Goal: Download file/media

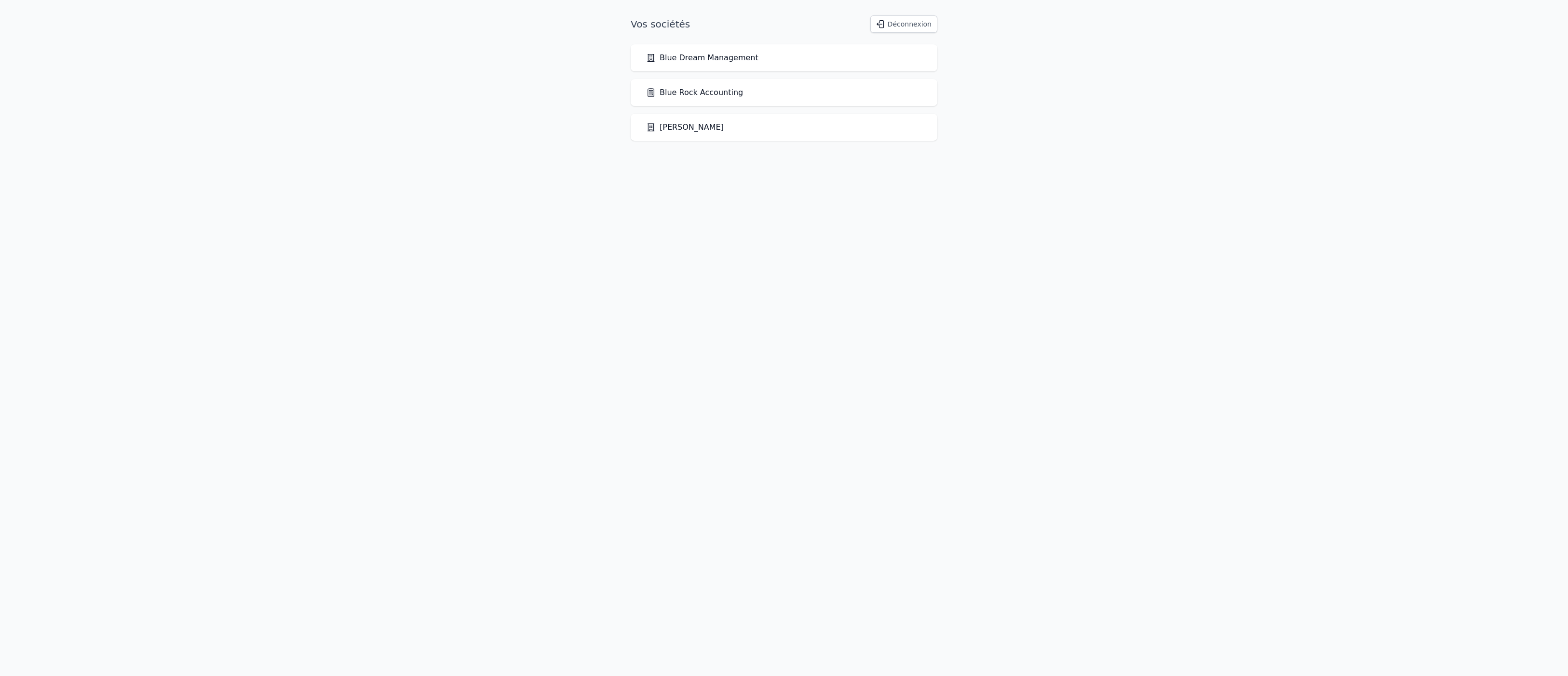
click at [733, 98] on link "Blue Rock Accounting" at bounding box center [695, 92] width 97 height 12
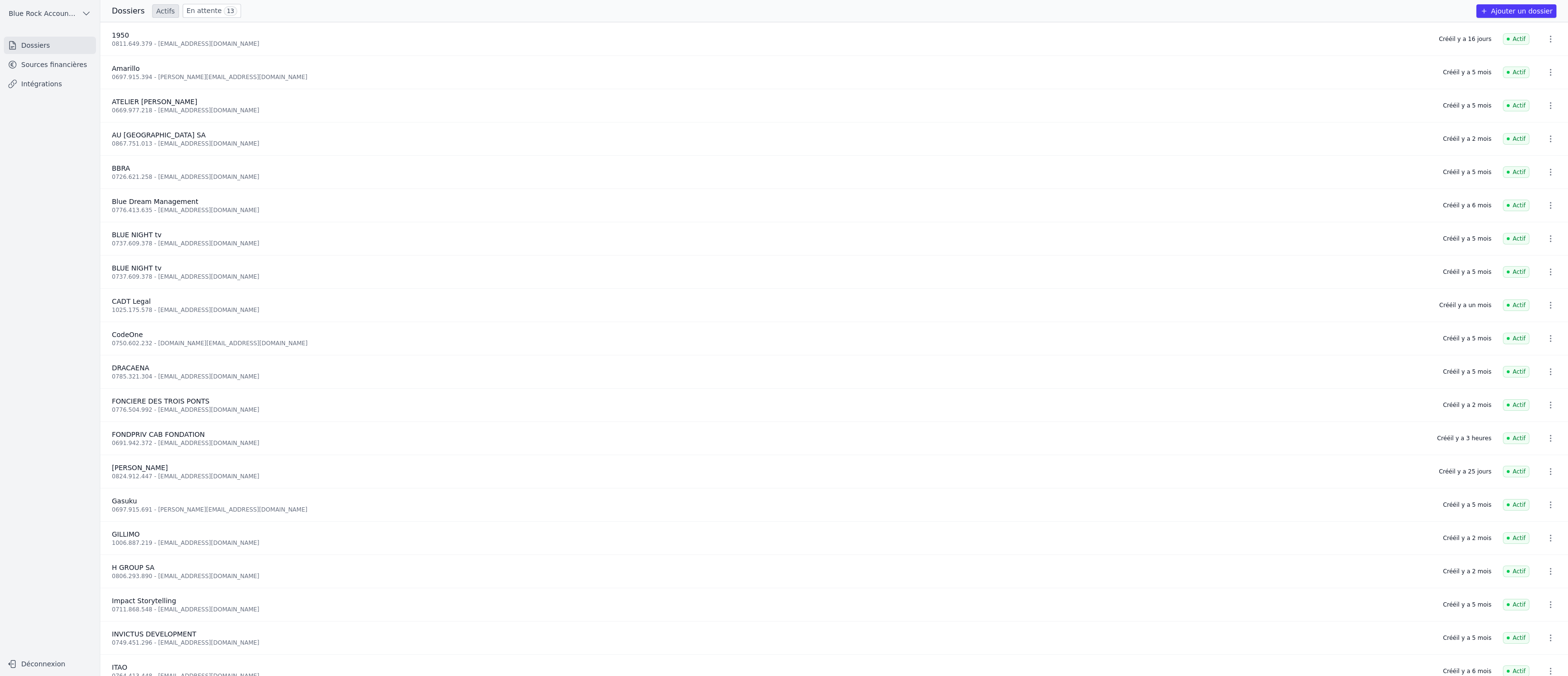
click at [61, 74] on link "Sources financières" at bounding box center [49, 64] width 92 height 18
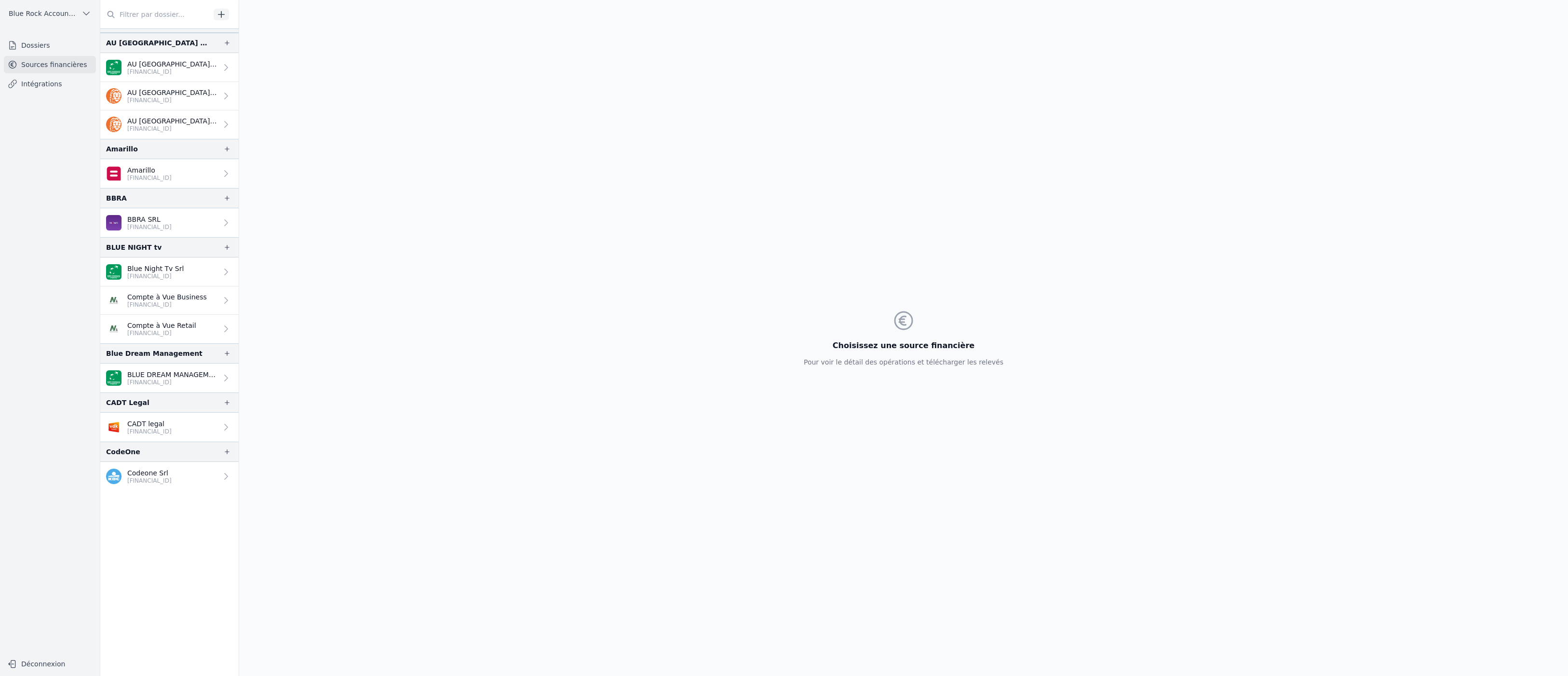
scroll to position [106, 0]
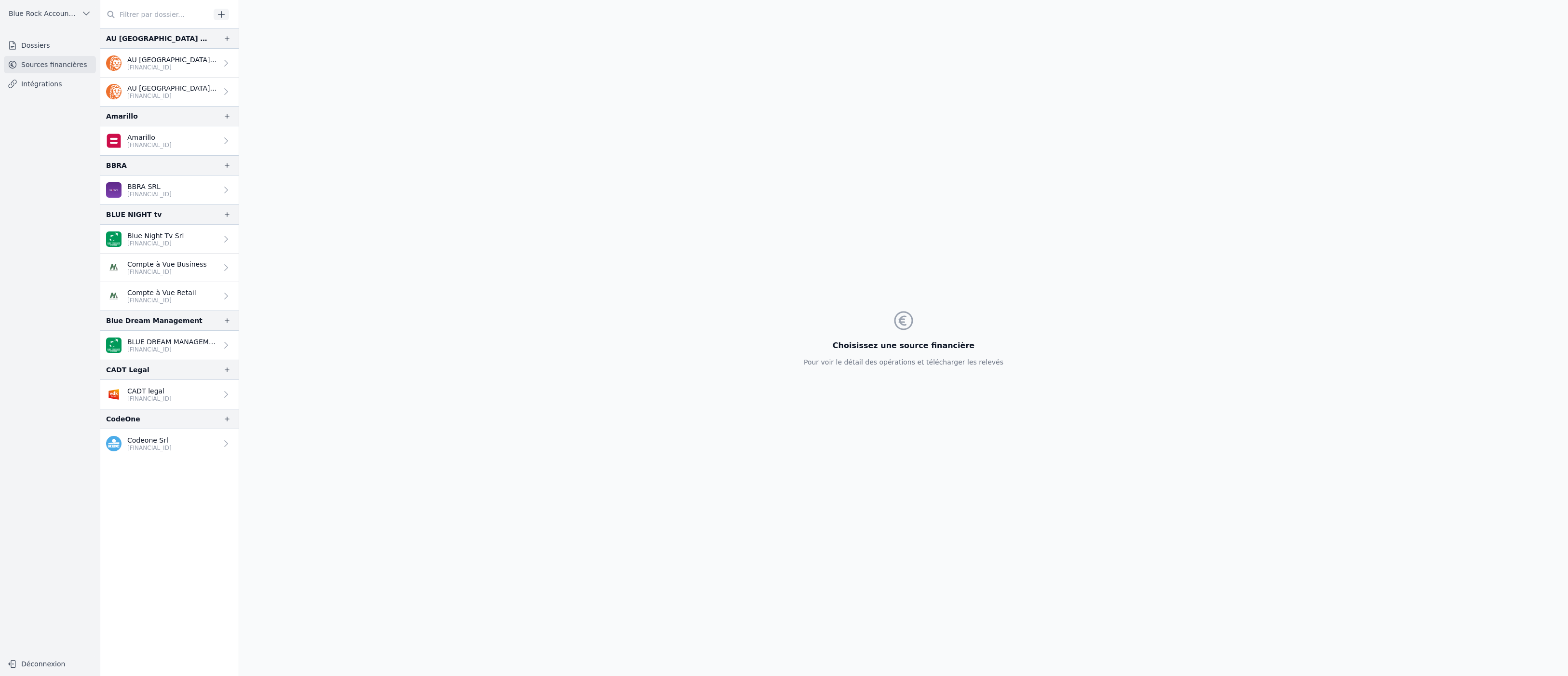
click at [239, 254] on link "Blue Night Tv Srl [FINANCIAL_ID]" at bounding box center [169, 239] width 139 height 29
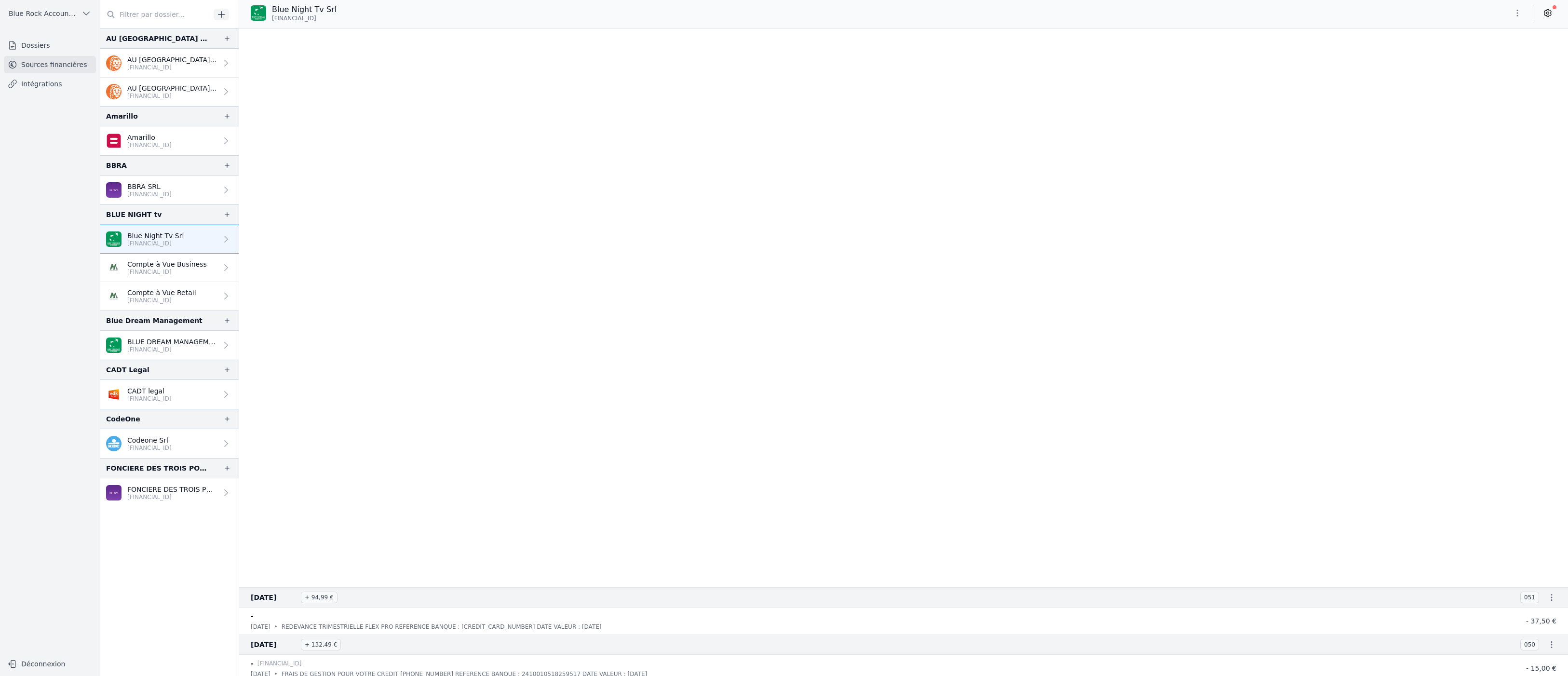
scroll to position [1394, 0]
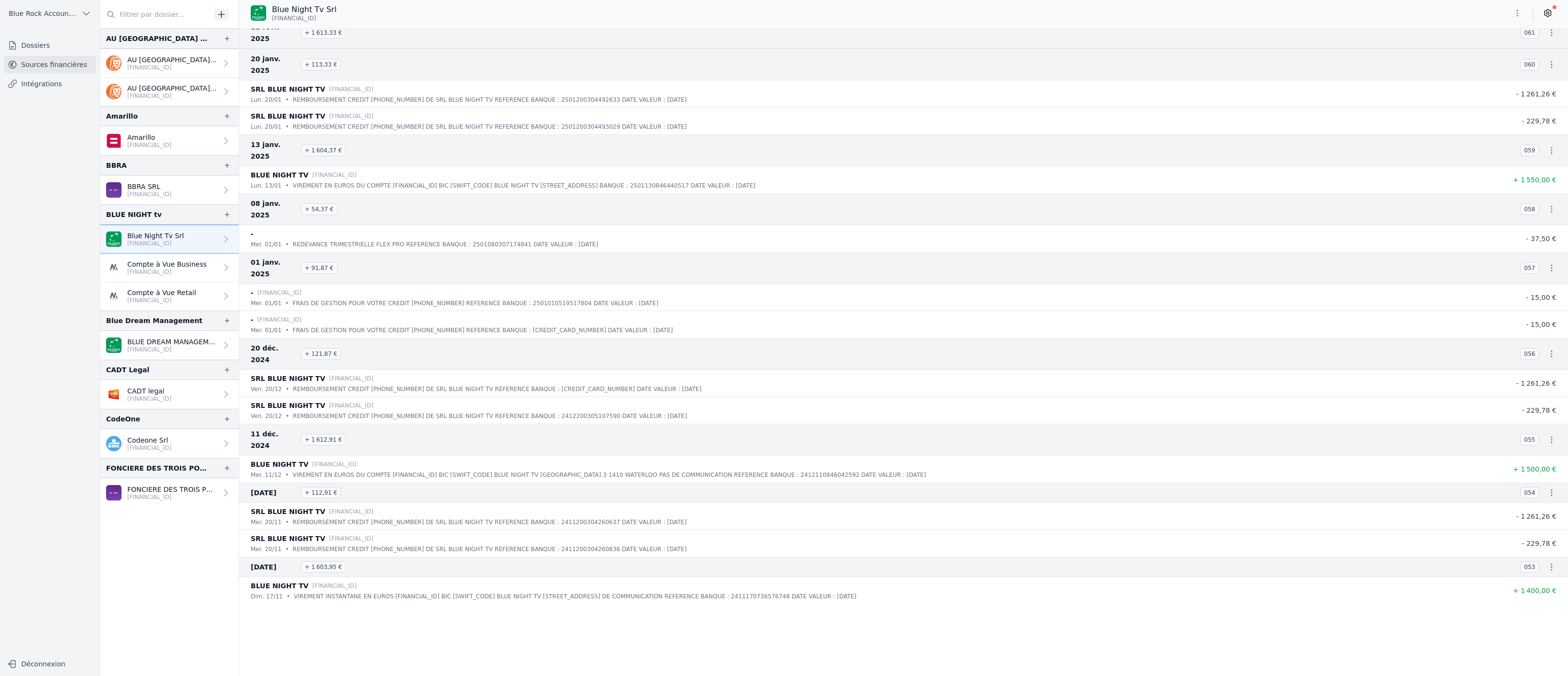
click at [1513, 18] on icon "button" at bounding box center [1517, 13] width 10 height 10
click at [1472, 67] on button "Exporter" at bounding box center [1439, 61] width 70 height 18
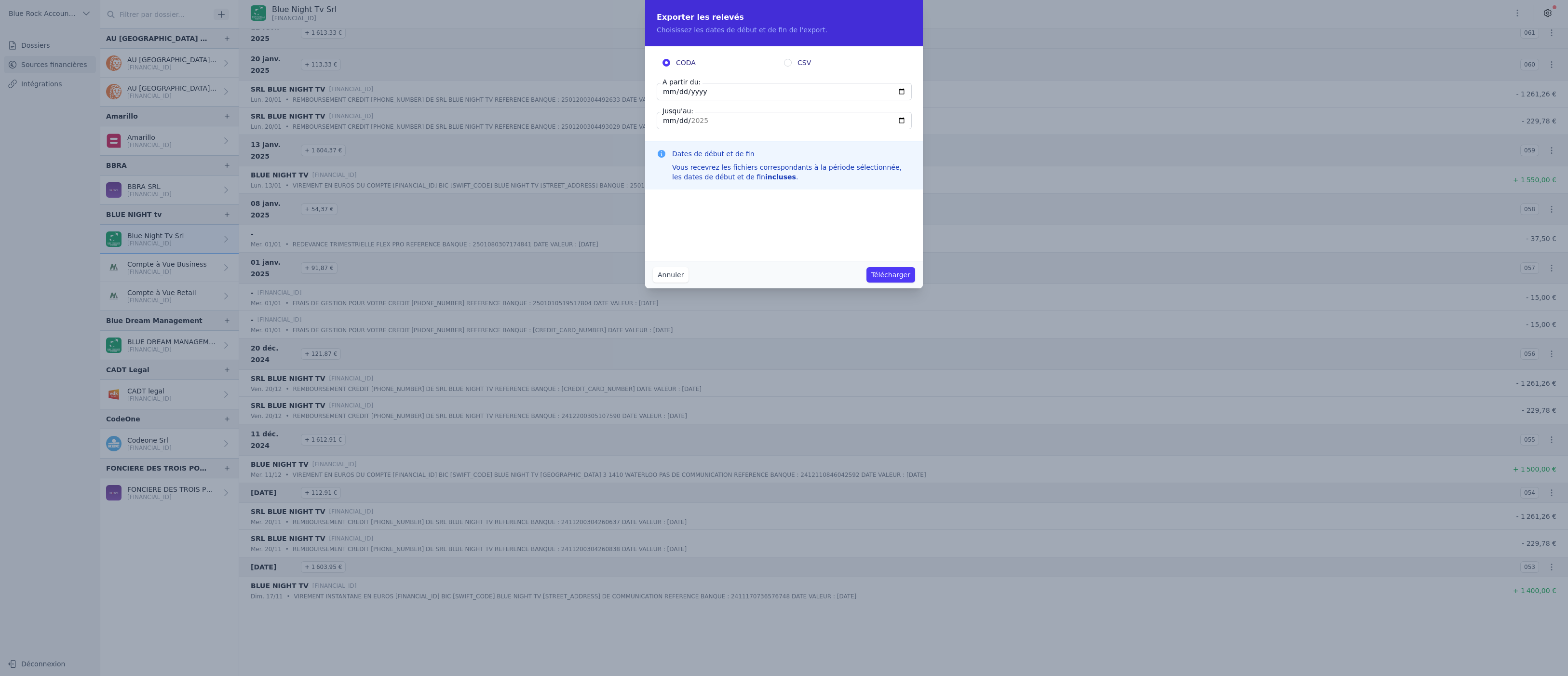
click at [681, 100] on input "[DATE]" at bounding box center [784, 91] width 255 height 18
type input "[DATE]"
click at [788, 66] on input "CSV" at bounding box center [788, 63] width 8 height 8
radio input "true"
radio input "false"
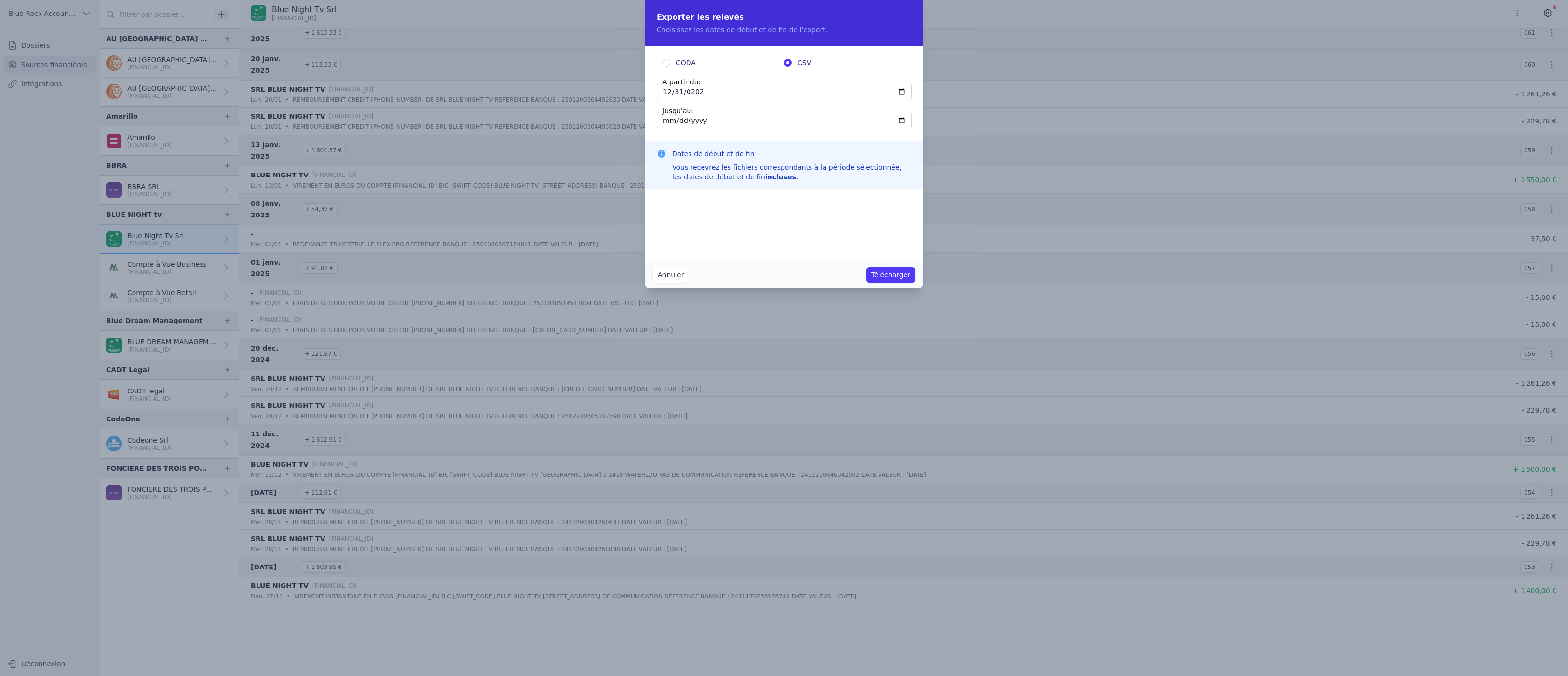
click at [915, 283] on button "Télécharger" at bounding box center [890, 275] width 49 height 16
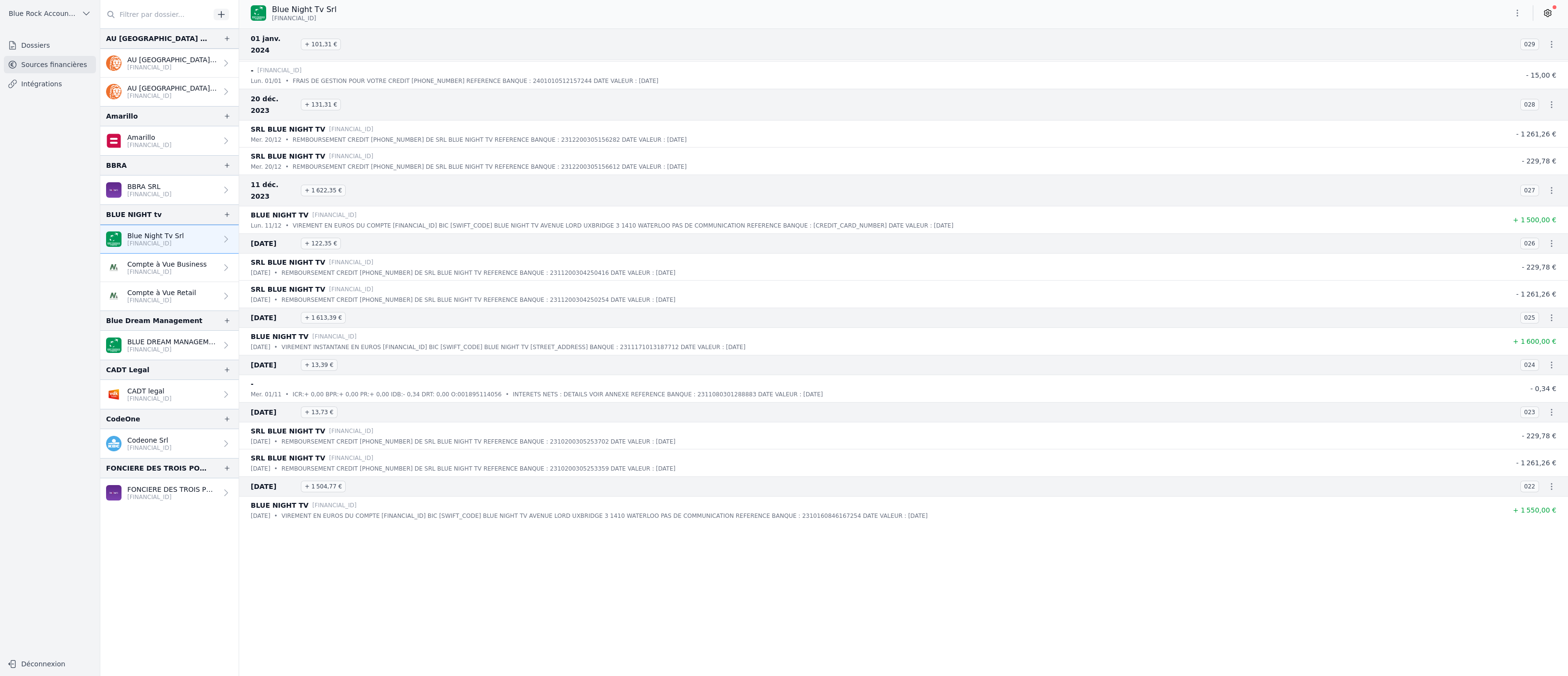
scroll to position [4537, 0]
